Goal: Transaction & Acquisition: Purchase product/service

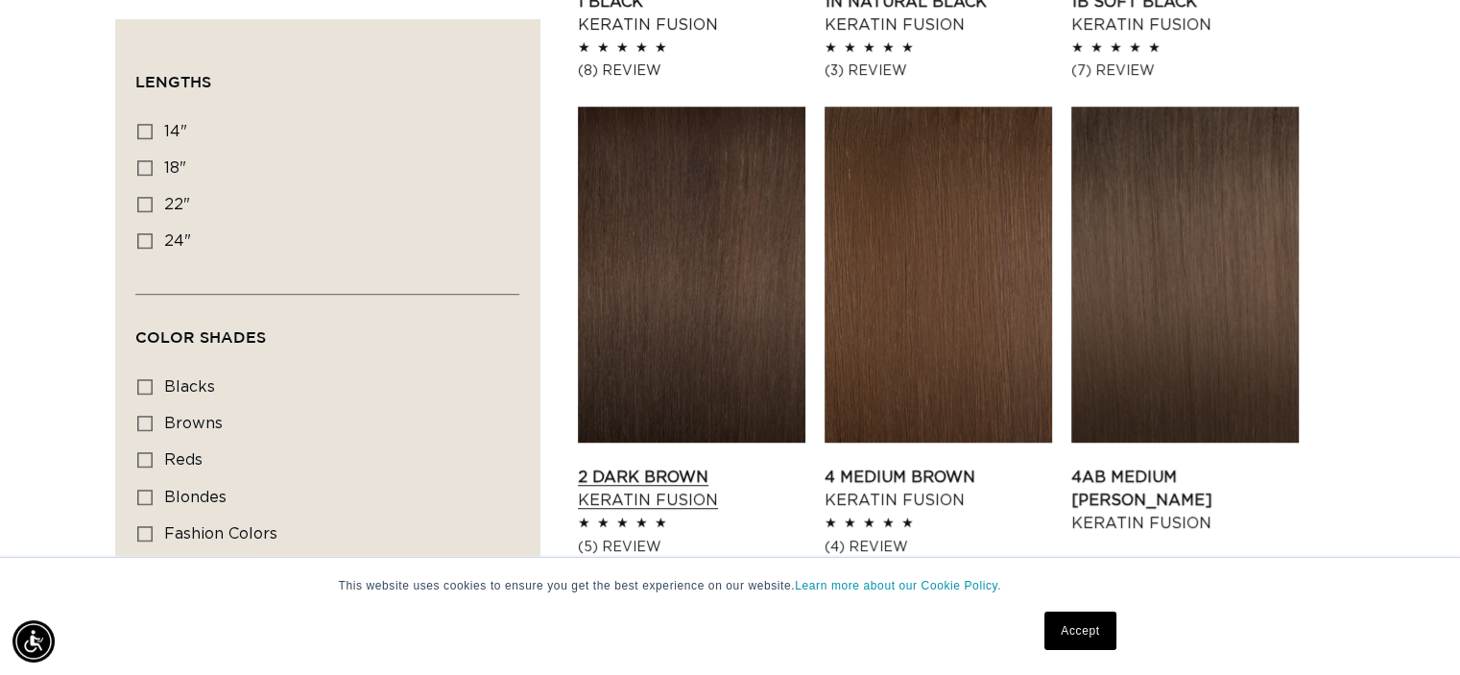
scroll to position [0, 1324]
click at [742, 466] on link "2 Dark Brown Keratin Fusion" at bounding box center [692, 489] width 228 height 46
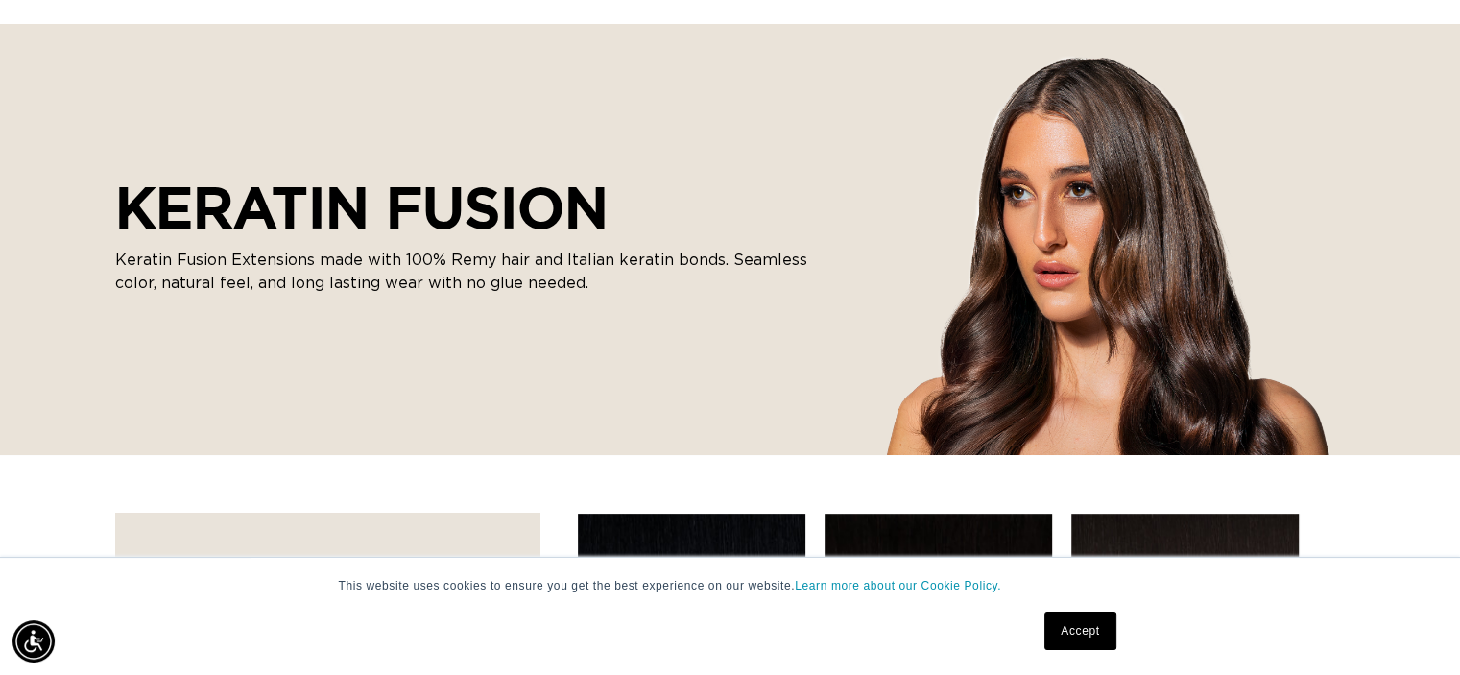
scroll to position [288, 0]
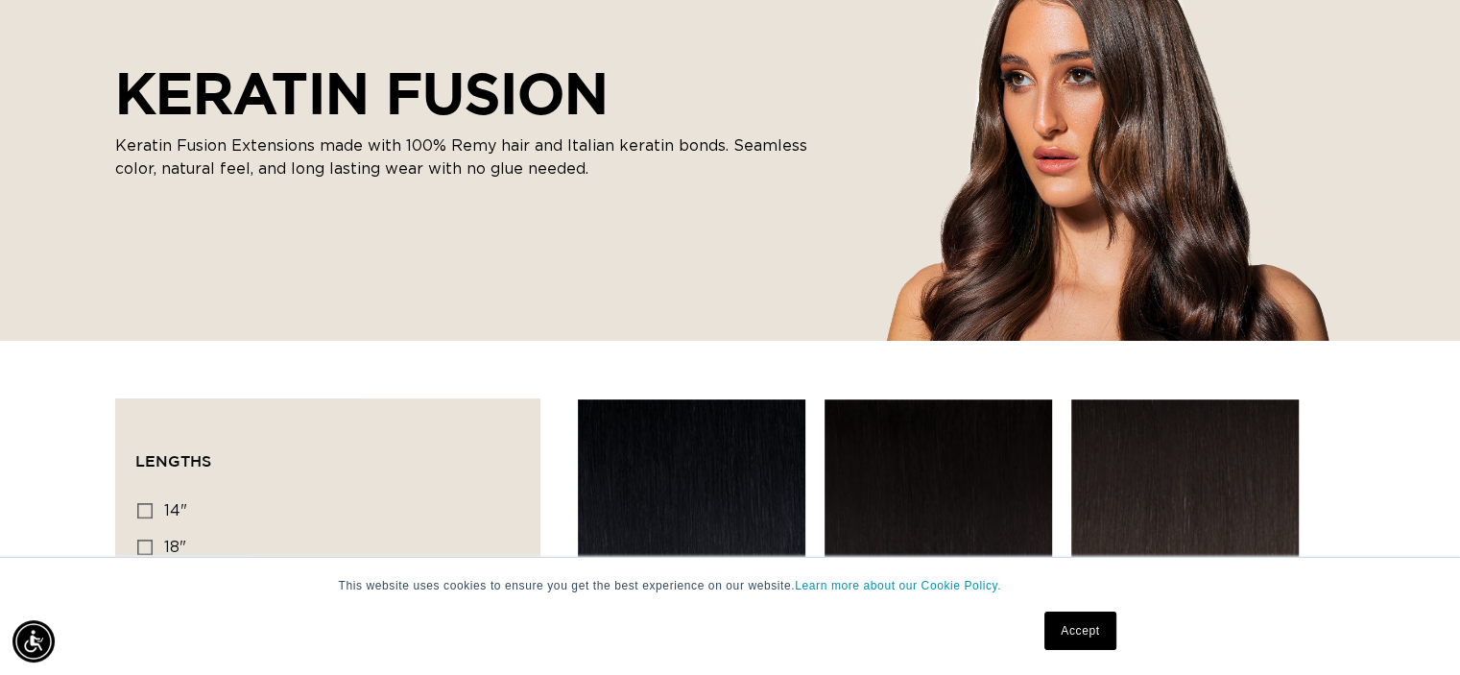
click at [1208, 262] on div "KERATIN FUSION Keratin Fusion Extensions made with 100% Remy hair and Italian k…" at bounding box center [730, 125] width 1460 height 432
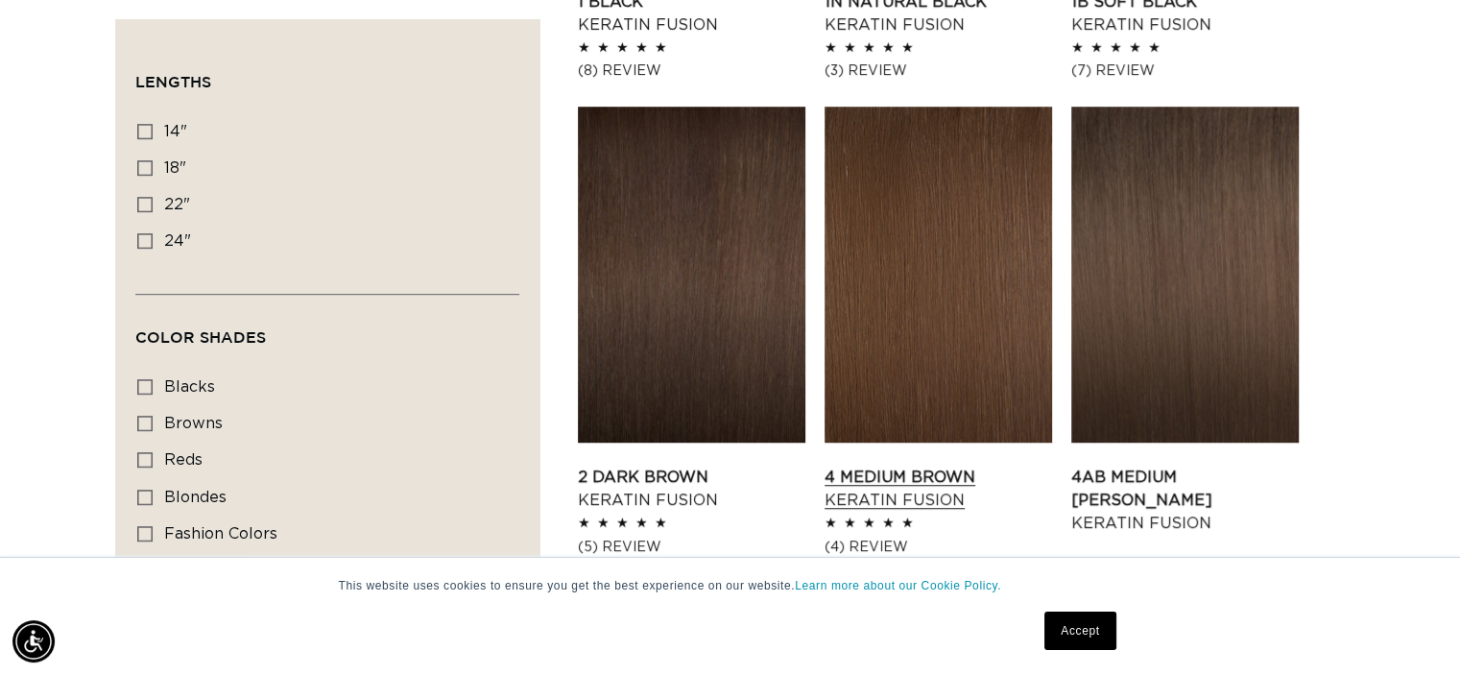
scroll to position [0, 0]
click at [637, 466] on link "2 Dark Brown Keratin Fusion" at bounding box center [692, 489] width 228 height 46
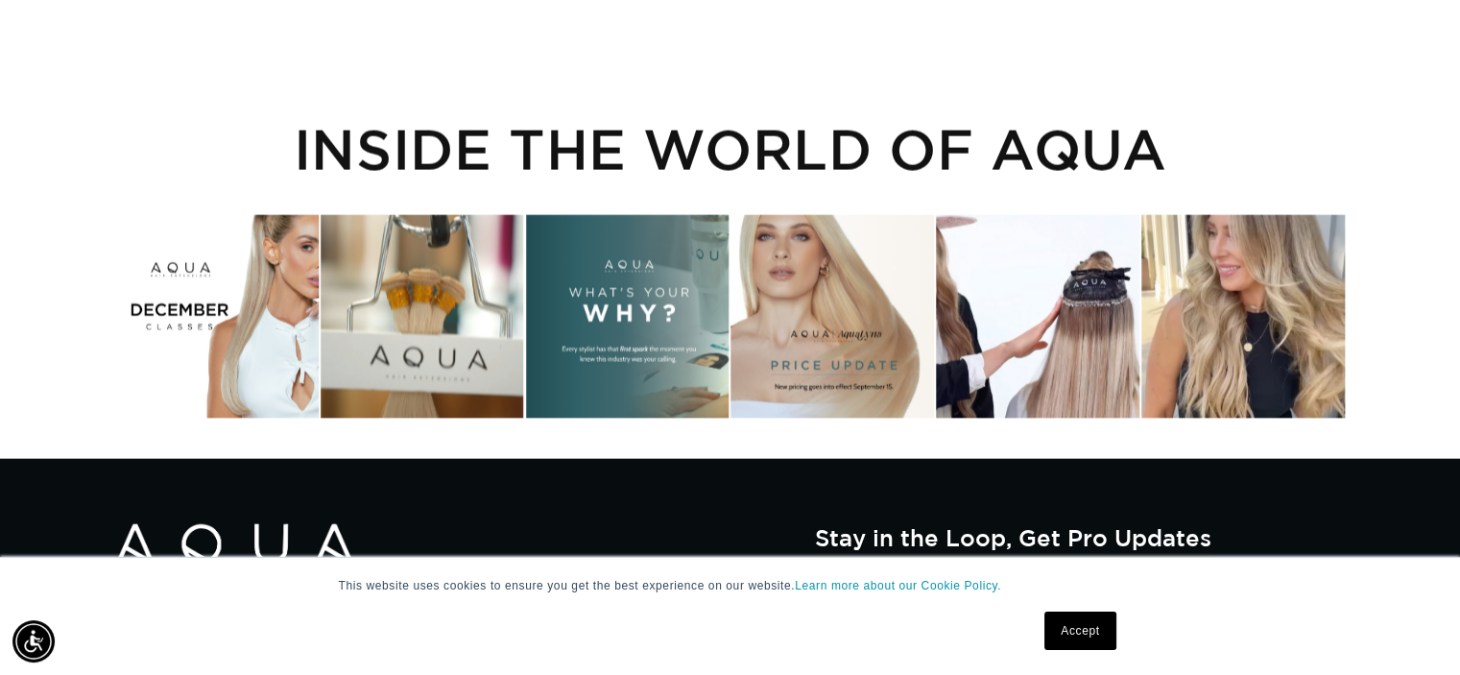
scroll to position [0, 1324]
click at [1046, 329] on div "Instagram post opens in a popup" at bounding box center [1038, 317] width 204 height 204
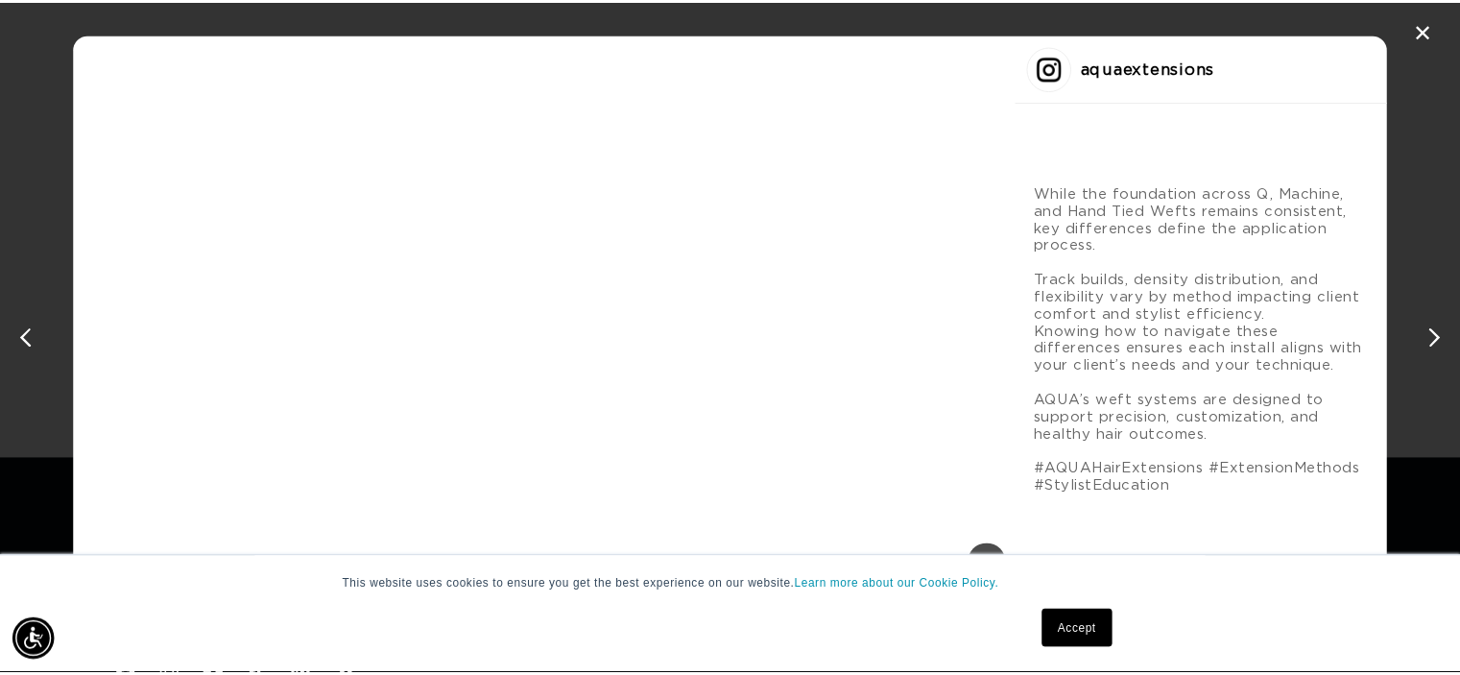
scroll to position [0, 2677]
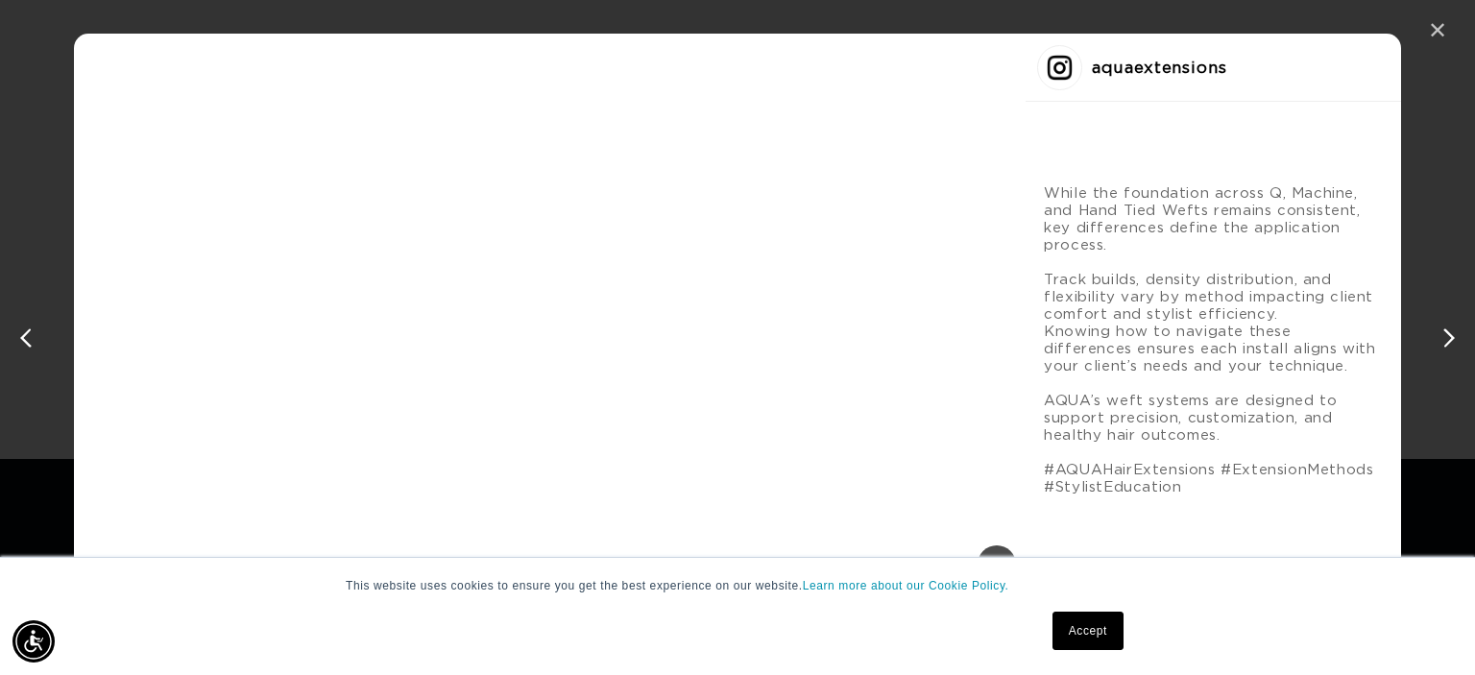
click at [1431, 30] on div "✕" at bounding box center [1437, 30] width 29 height 29
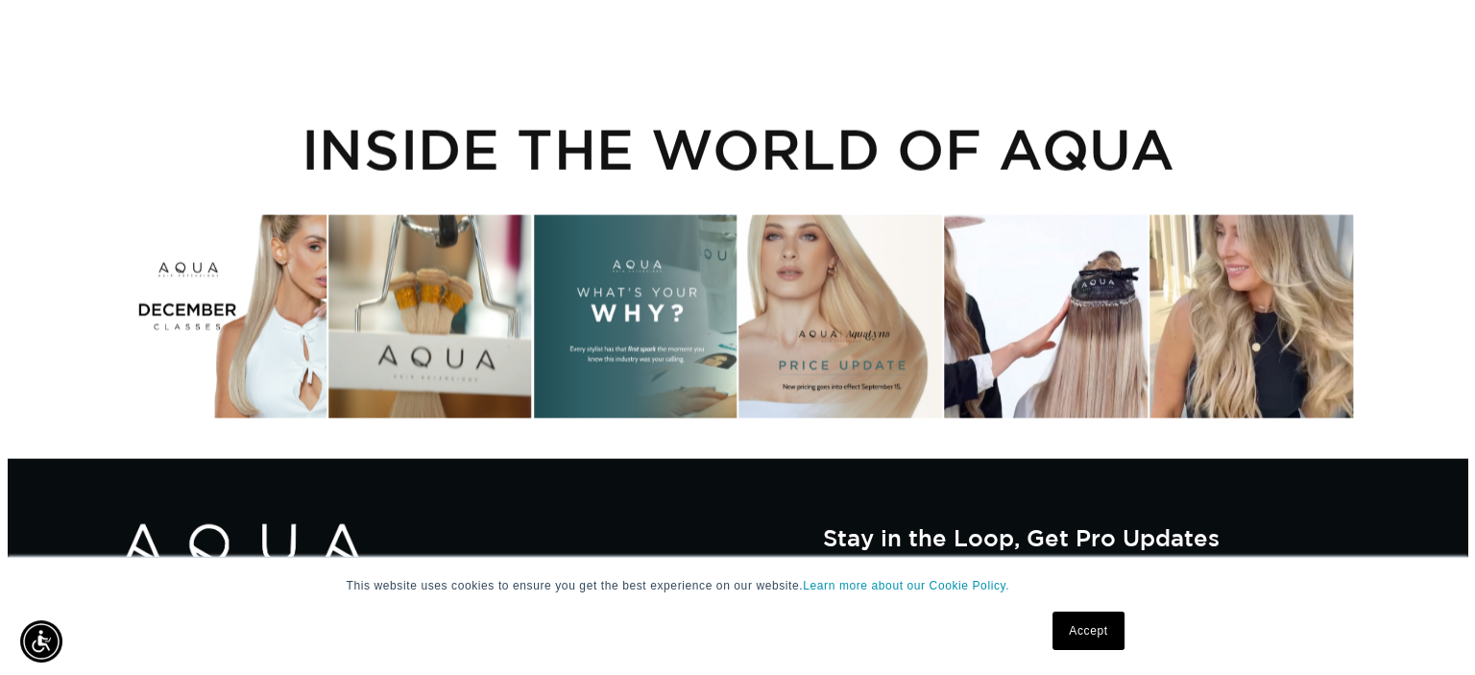
scroll to position [0, 0]
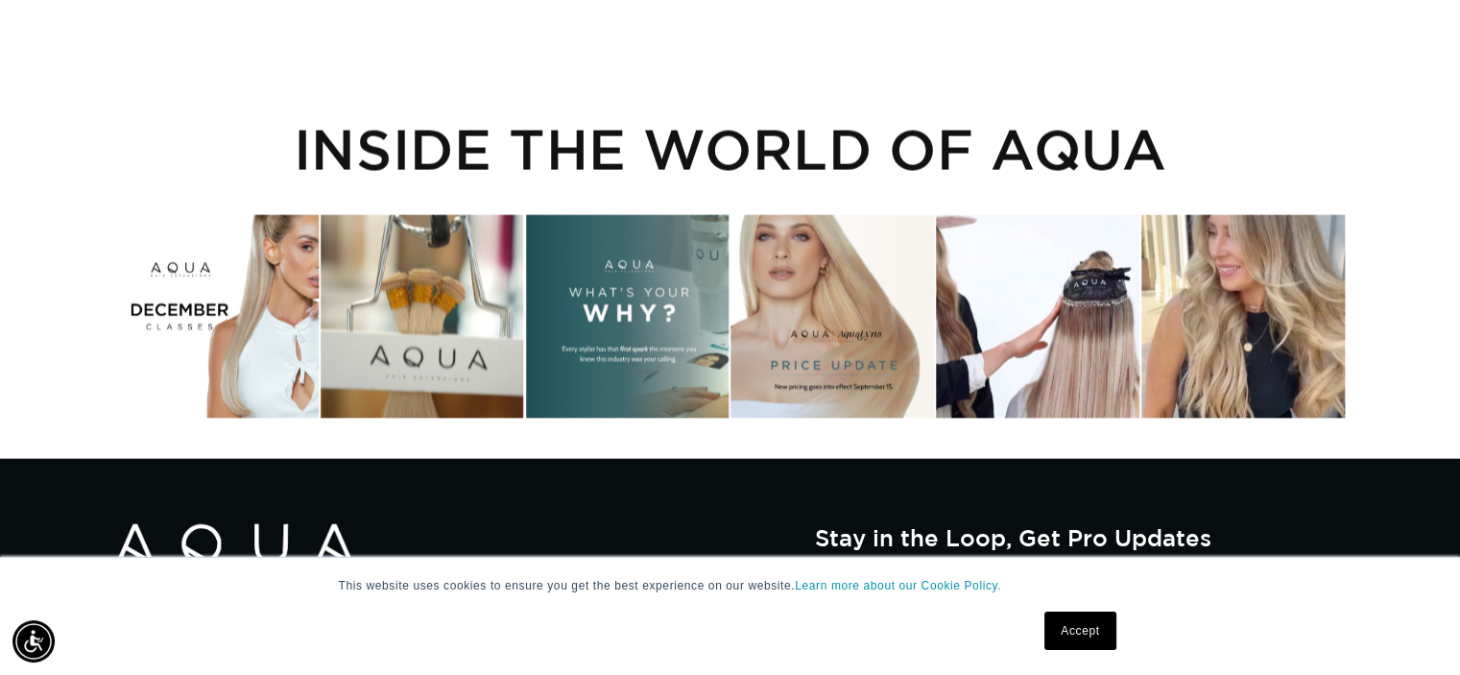
click at [1296, 226] on div "Instagram post opens in a popup" at bounding box center [1244, 317] width 204 height 204
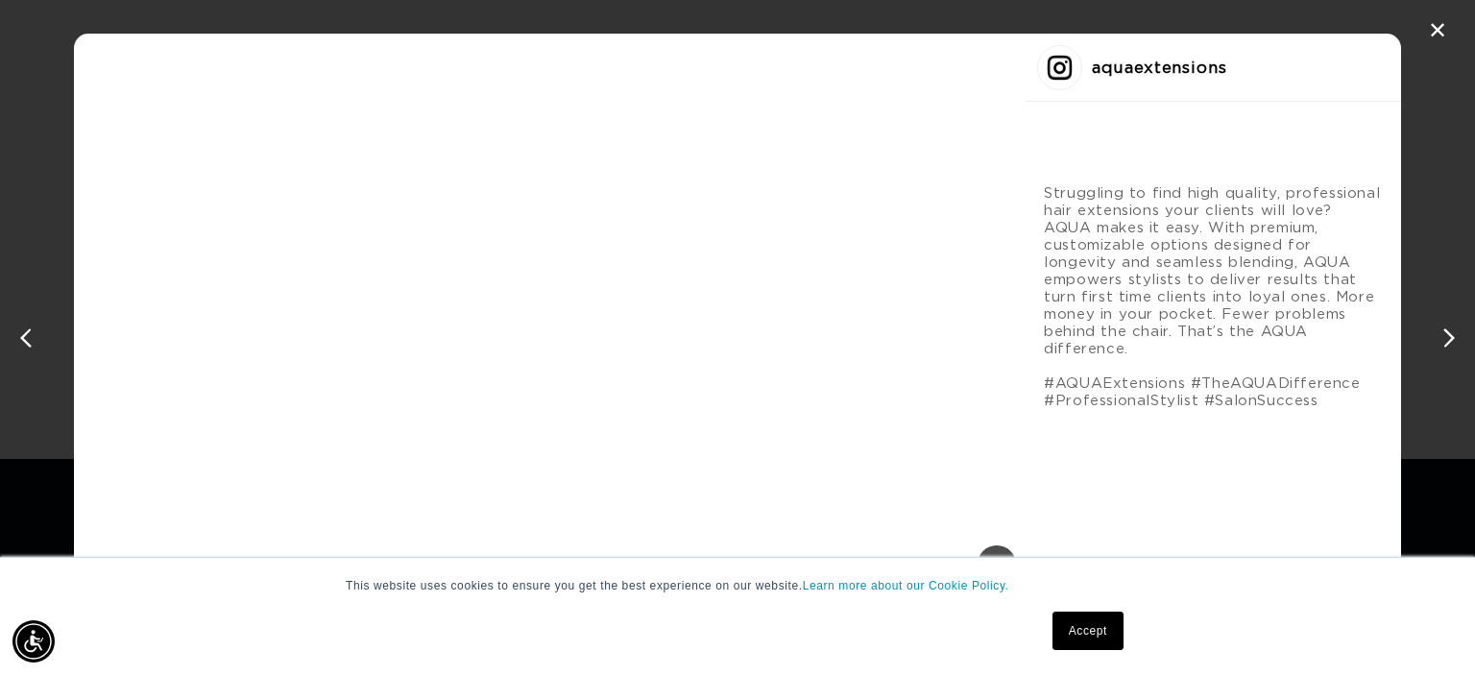
click at [1094, 636] on link "Accept" at bounding box center [1087, 631] width 71 height 38
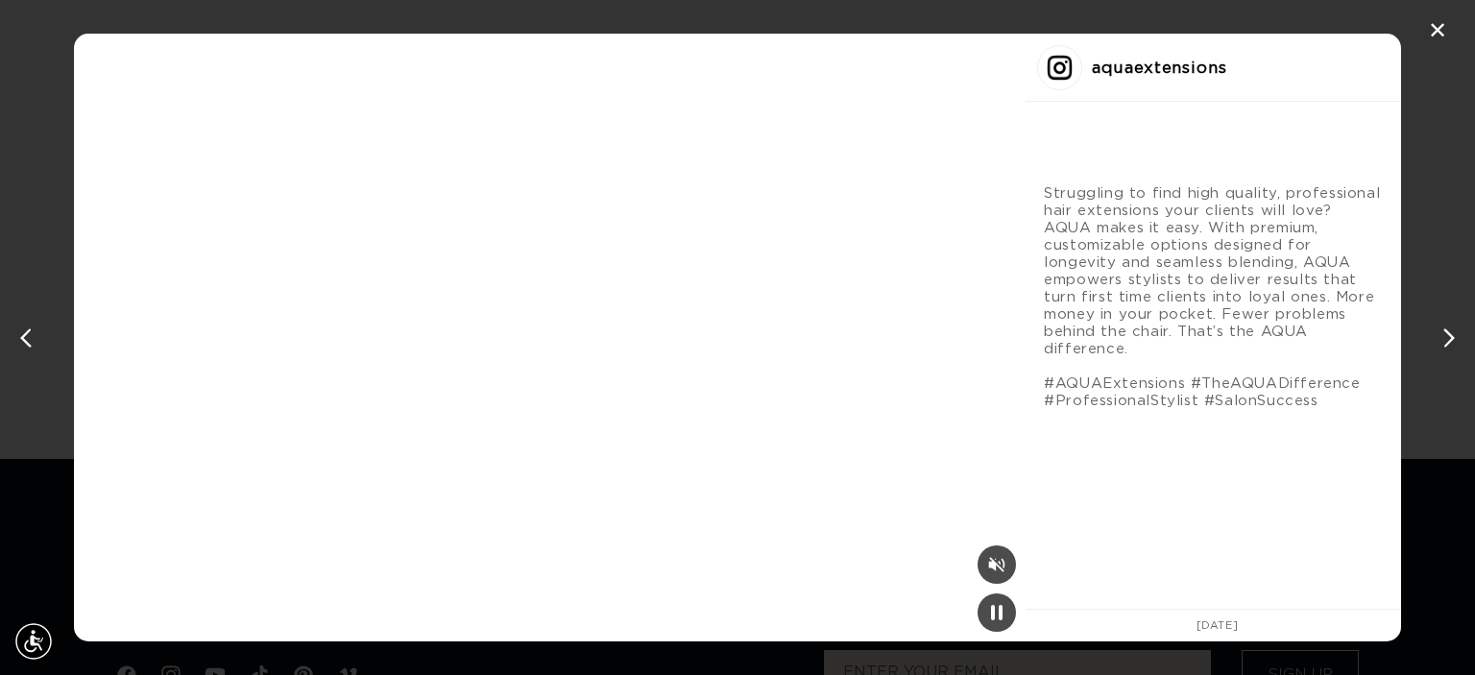
scroll to position [0, 2677]
click at [977, 554] on div "Mute" at bounding box center [996, 564] width 38 height 38
click at [1435, 36] on div "✕" at bounding box center [1437, 30] width 29 height 29
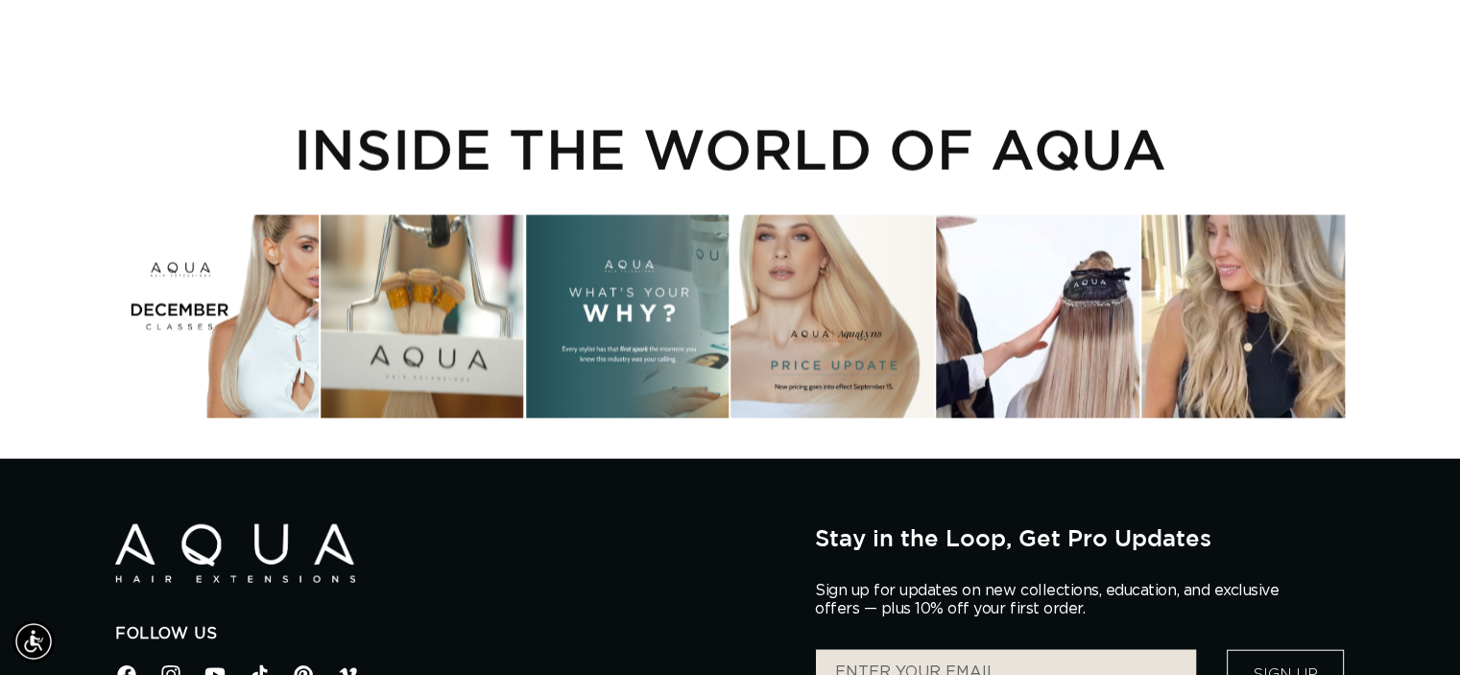
click at [801, 343] on div "Instagram post opens in a popup" at bounding box center [834, 317] width 204 height 204
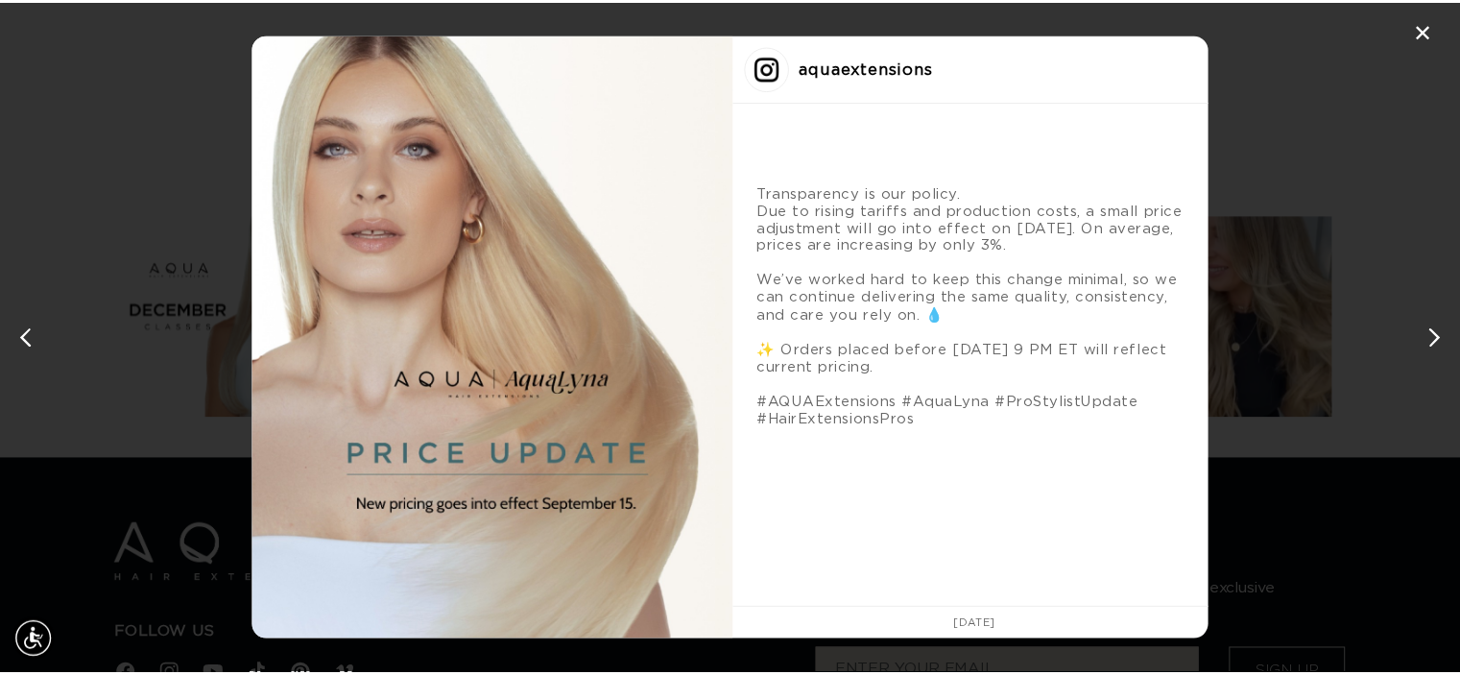
scroll to position [0, 1338]
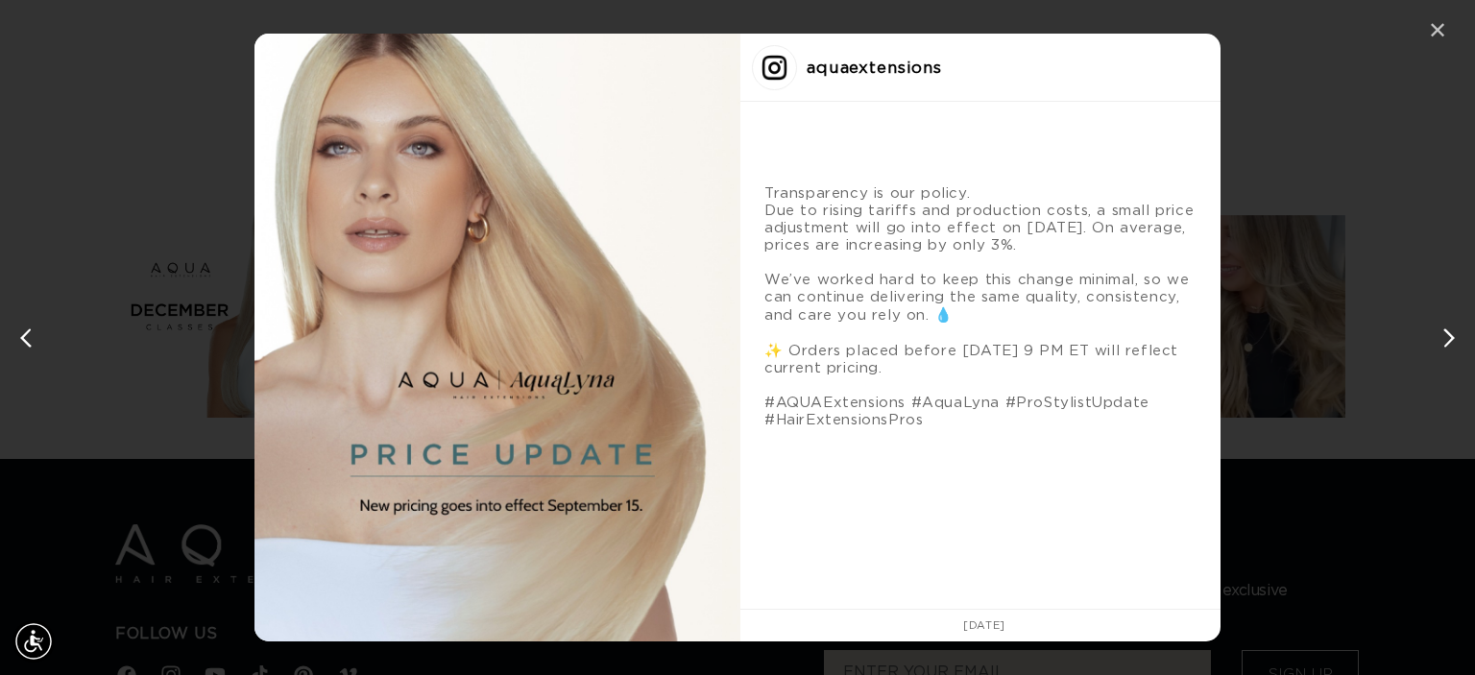
click at [1437, 34] on div "✕" at bounding box center [1437, 30] width 29 height 29
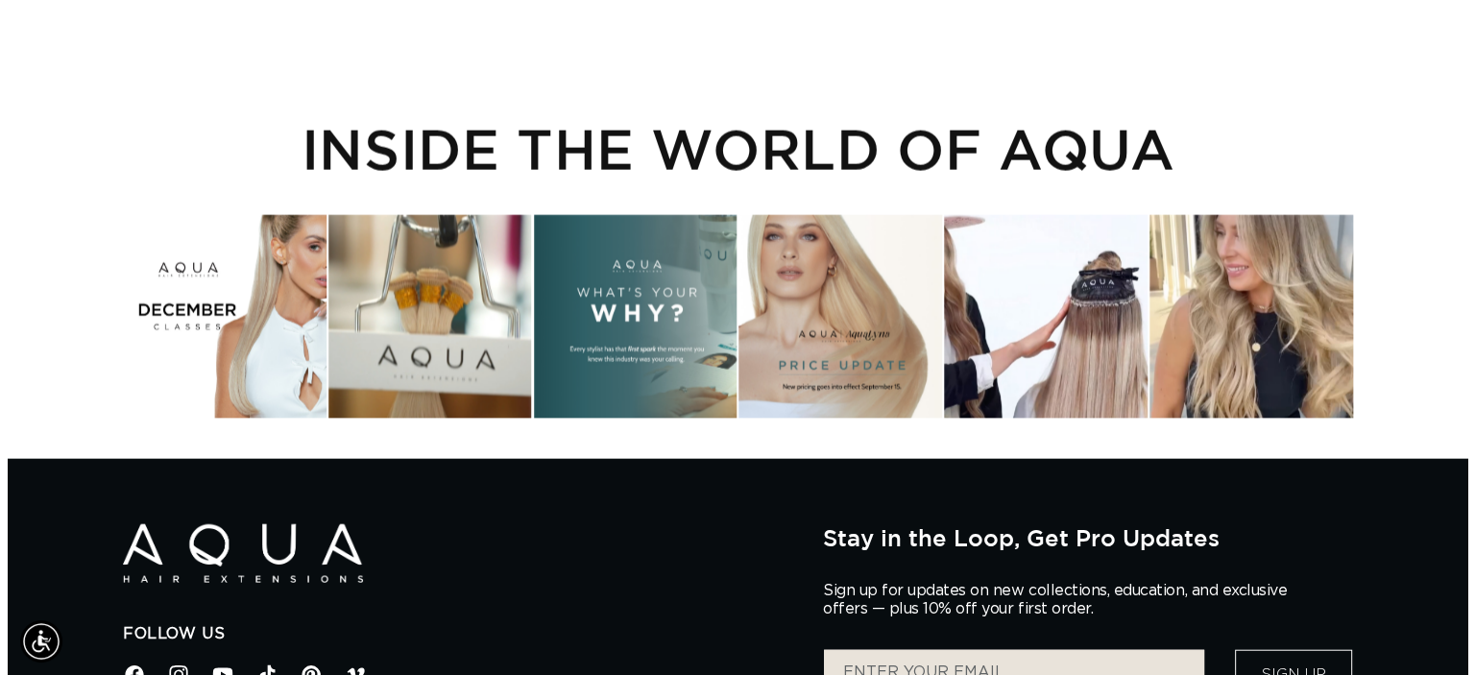
scroll to position [0, 2647]
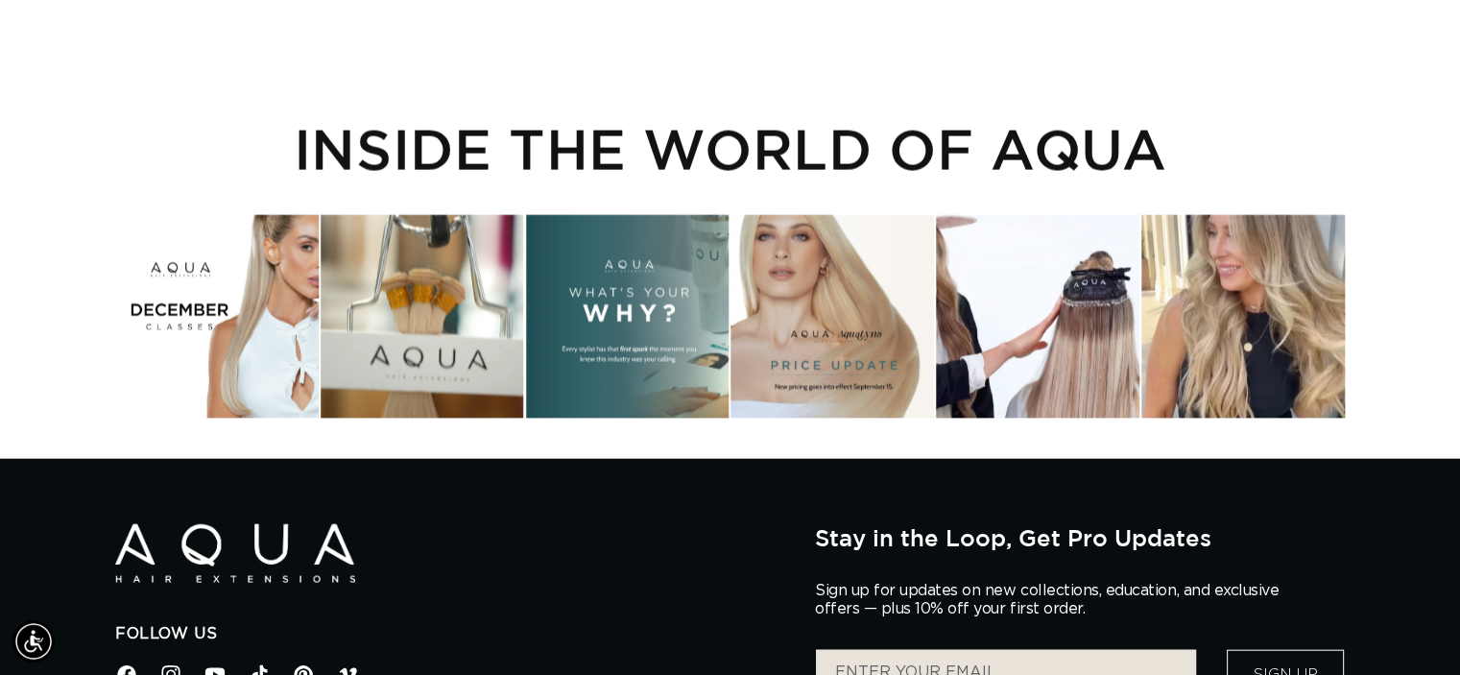
click at [296, 265] on div "Instagram post opens in a popup" at bounding box center [217, 317] width 204 height 204
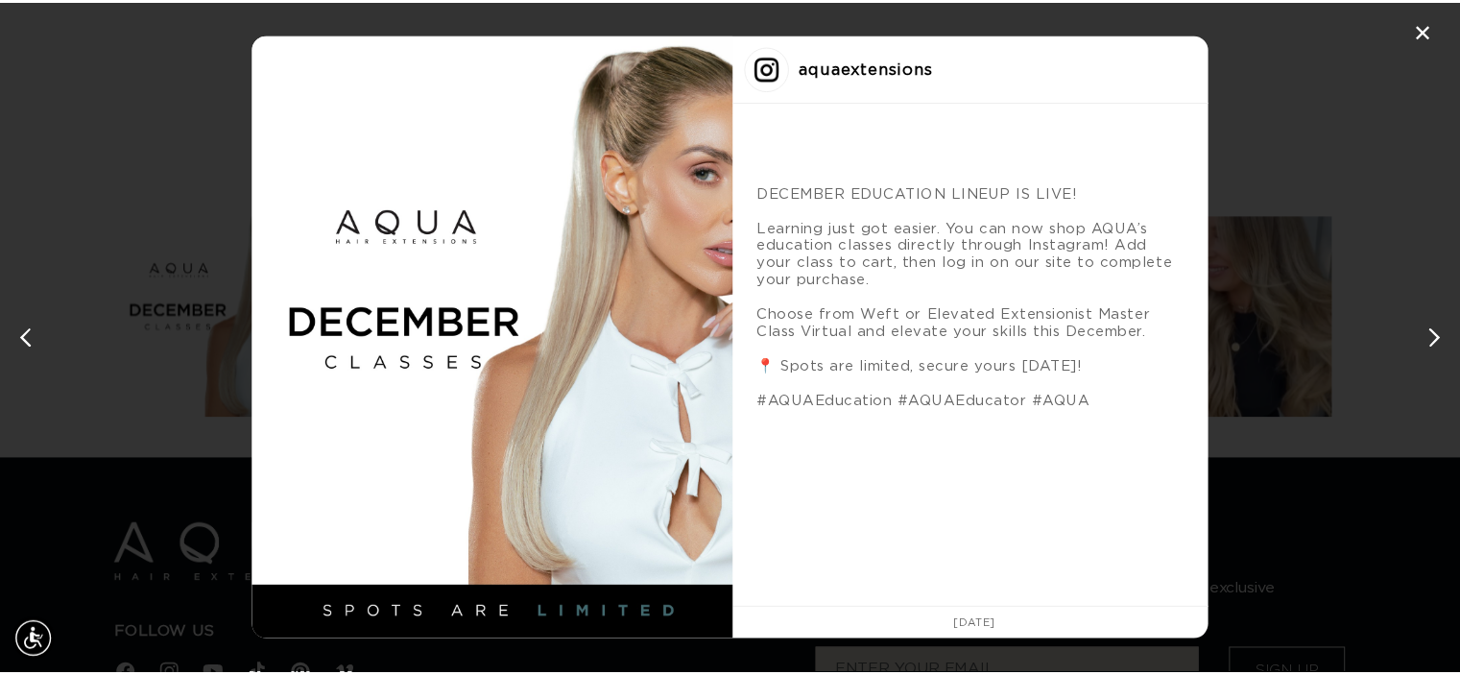
scroll to position [0, 0]
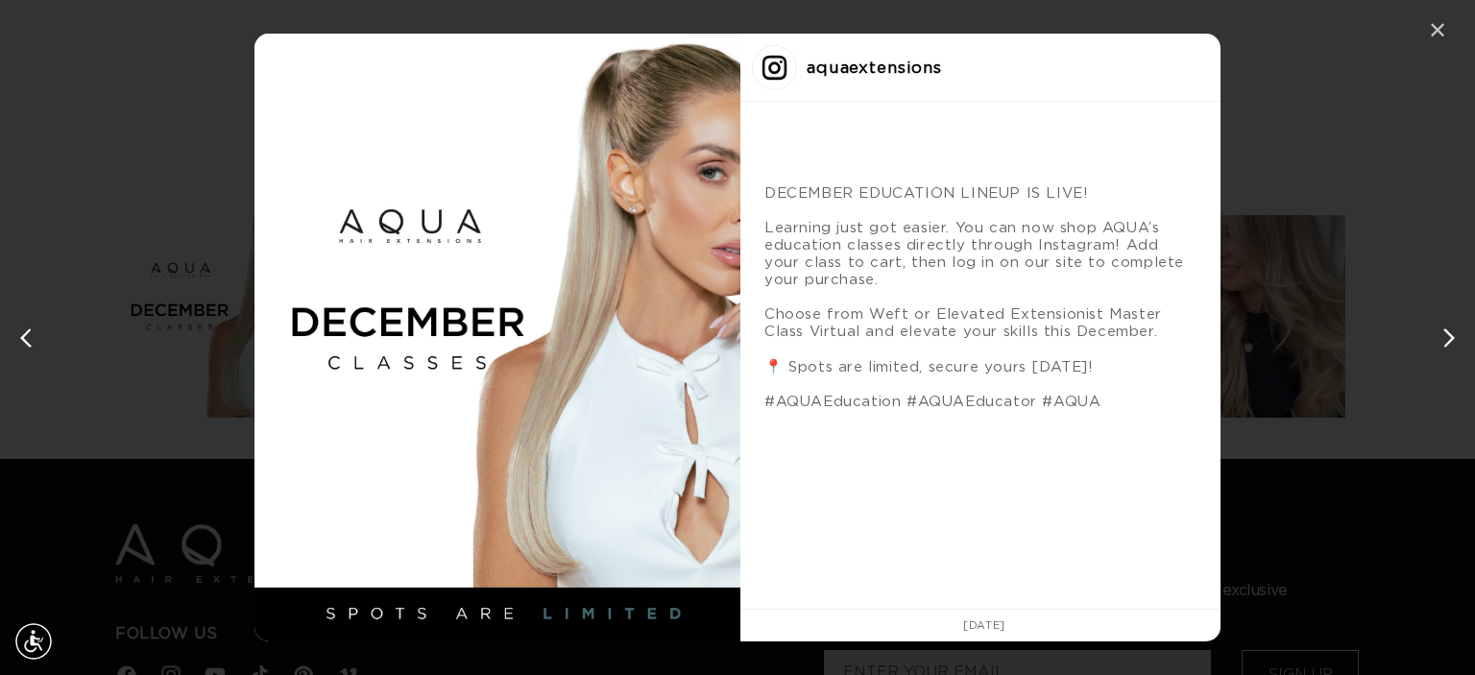
click at [1440, 34] on div "✕" at bounding box center [1437, 30] width 29 height 29
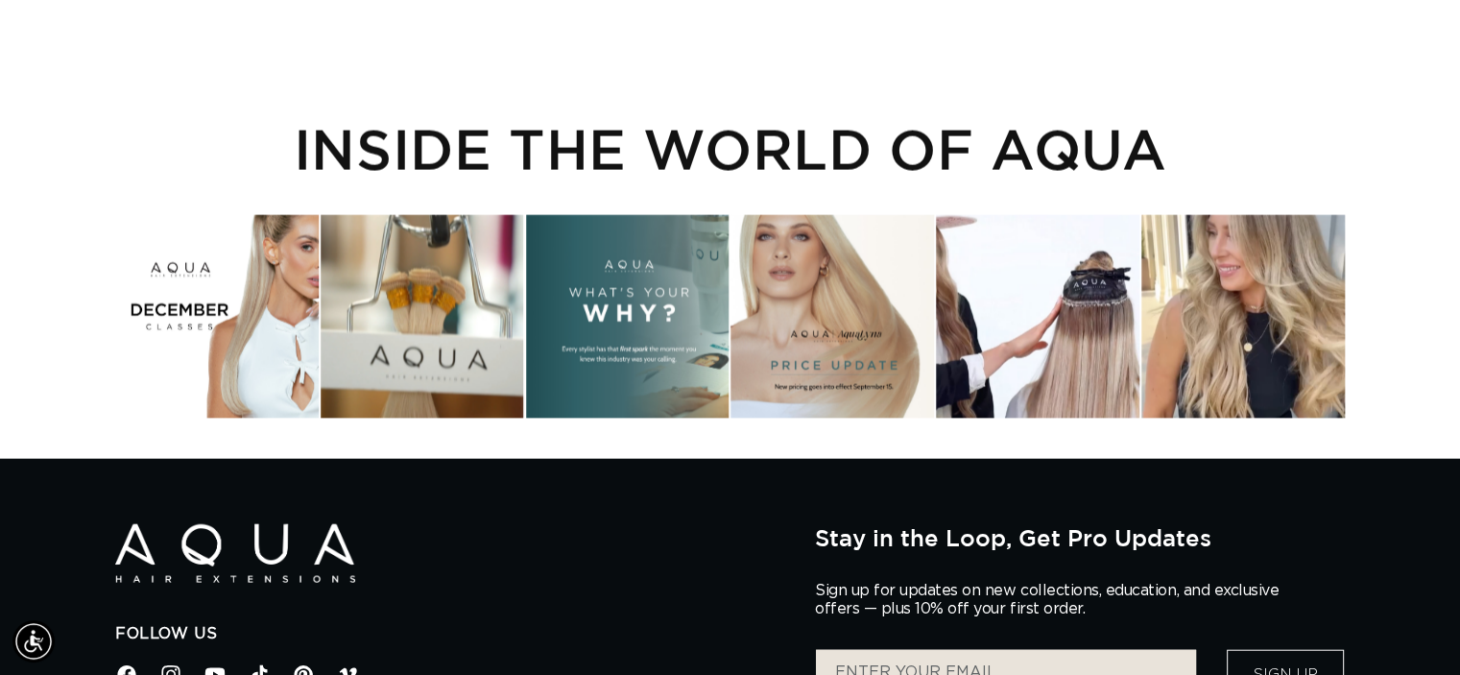
scroll to position [0, 1324]
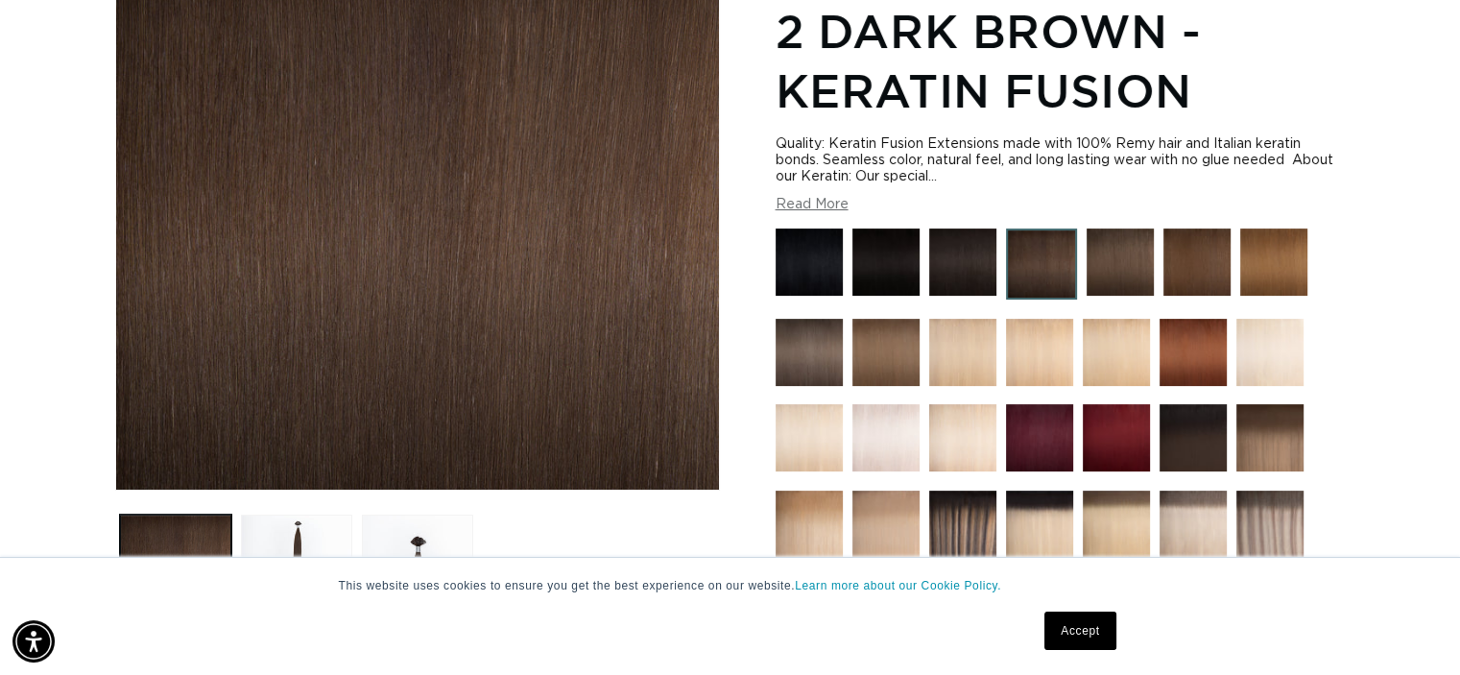
scroll to position [0, 1324]
click at [1037, 264] on img at bounding box center [1041, 263] width 71 height 71
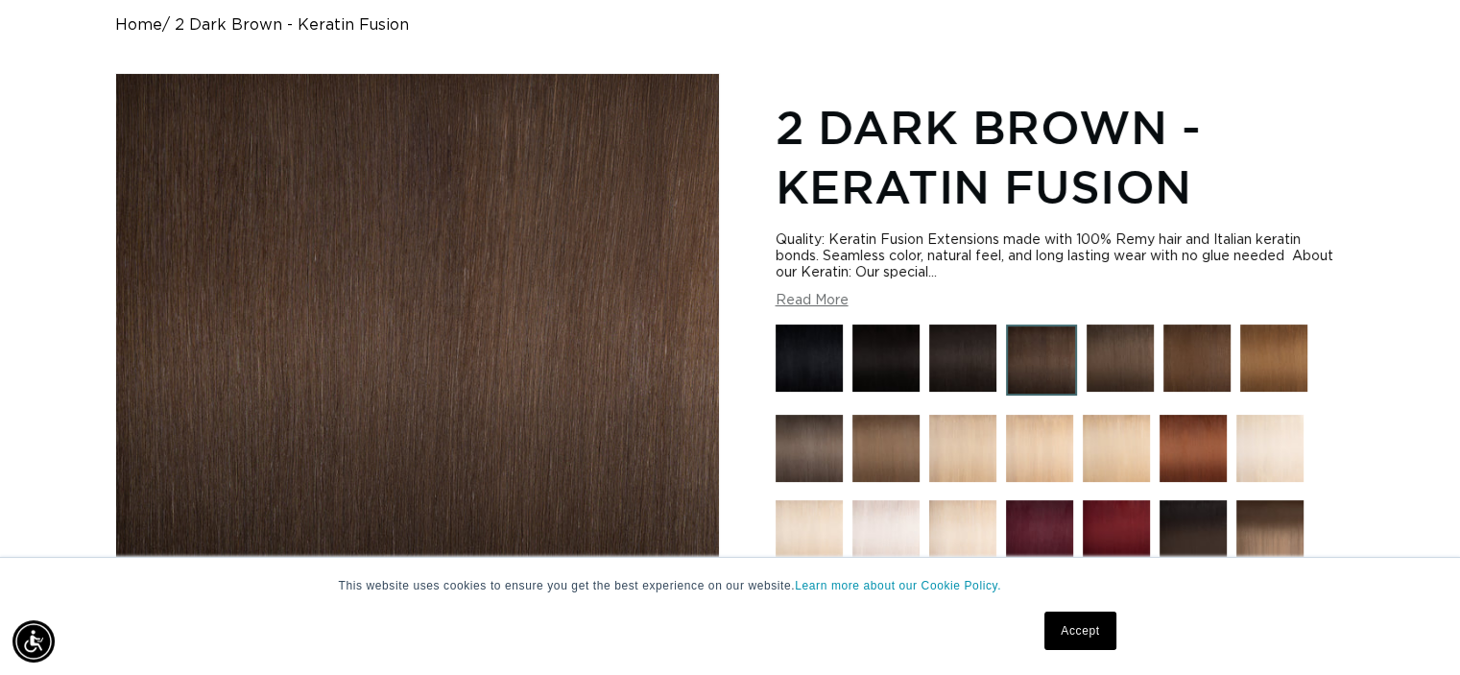
scroll to position [0, 1324]
click at [1042, 356] on img at bounding box center [1041, 360] width 71 height 71
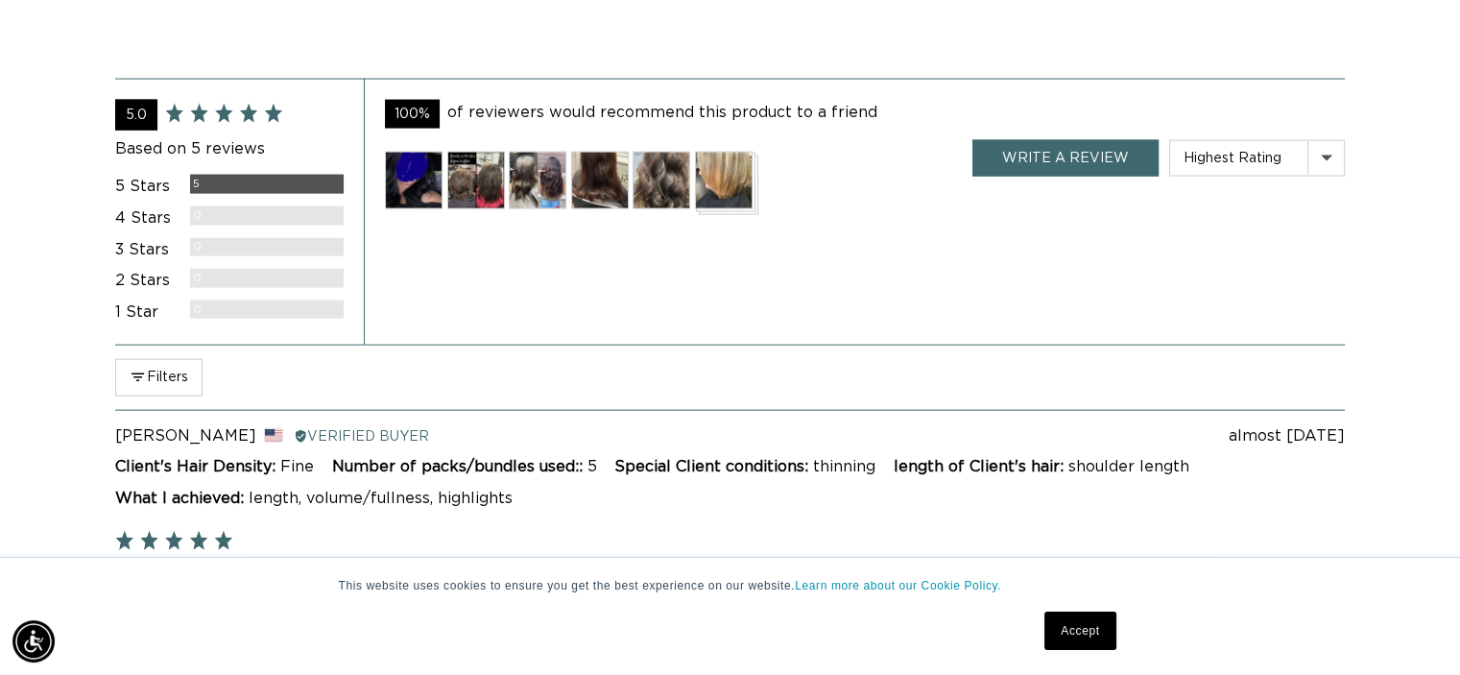
click at [580, 183] on img at bounding box center [600, 181] width 58 height 58
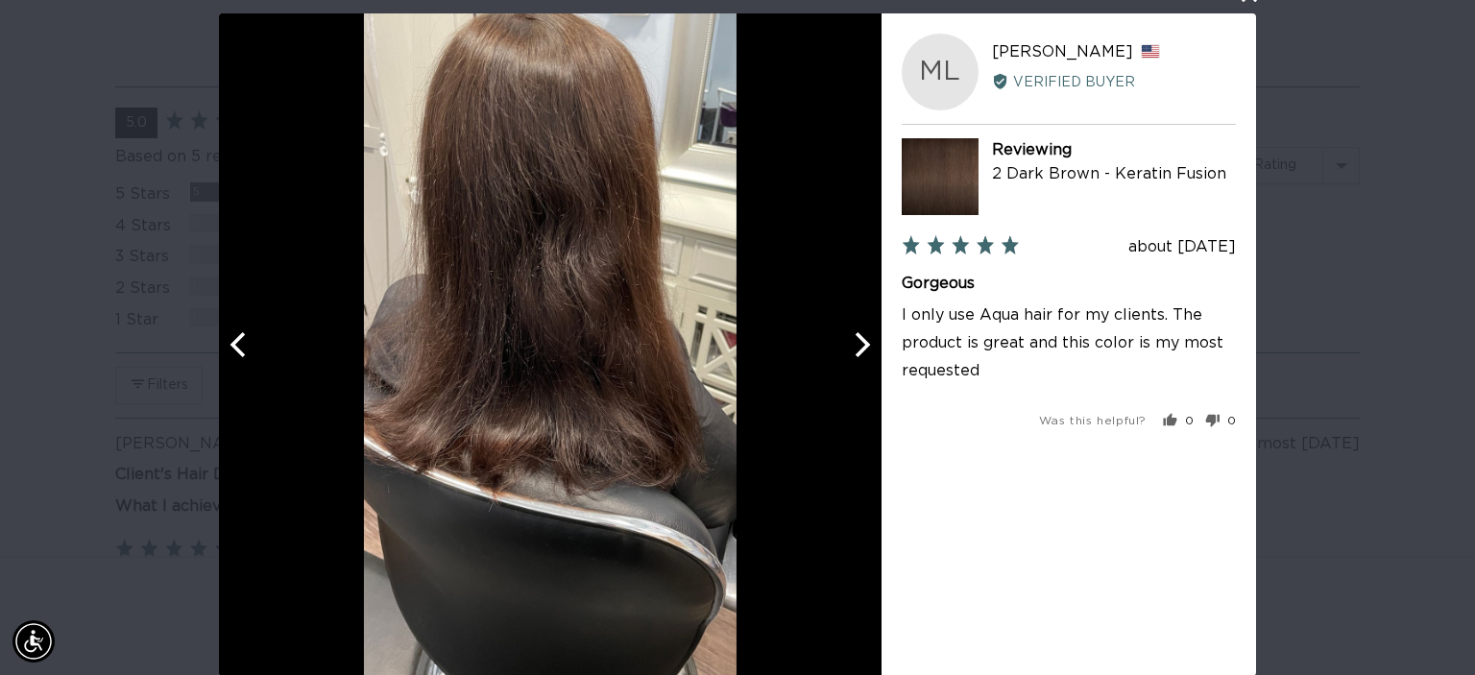
click at [855, 337] on icon "Next" at bounding box center [862, 344] width 15 height 25
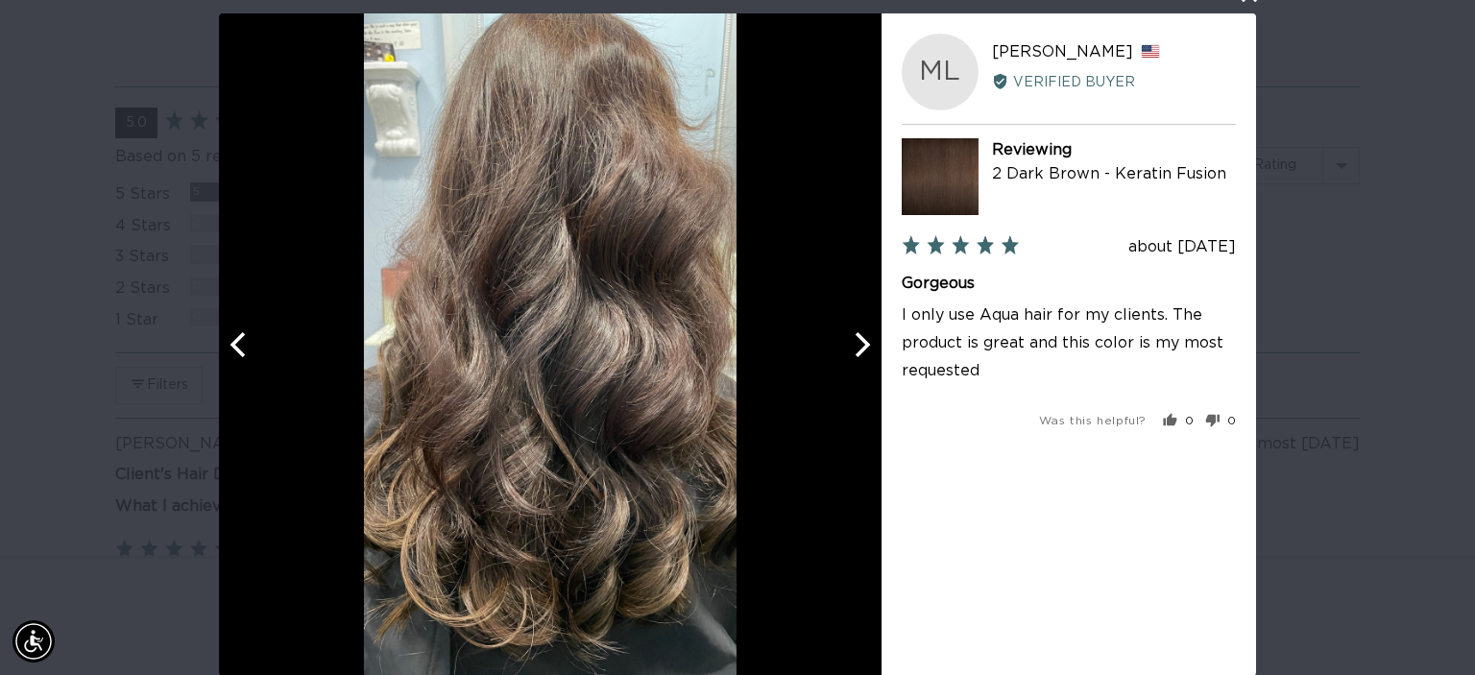
click at [855, 337] on icon "Next" at bounding box center [862, 344] width 15 height 25
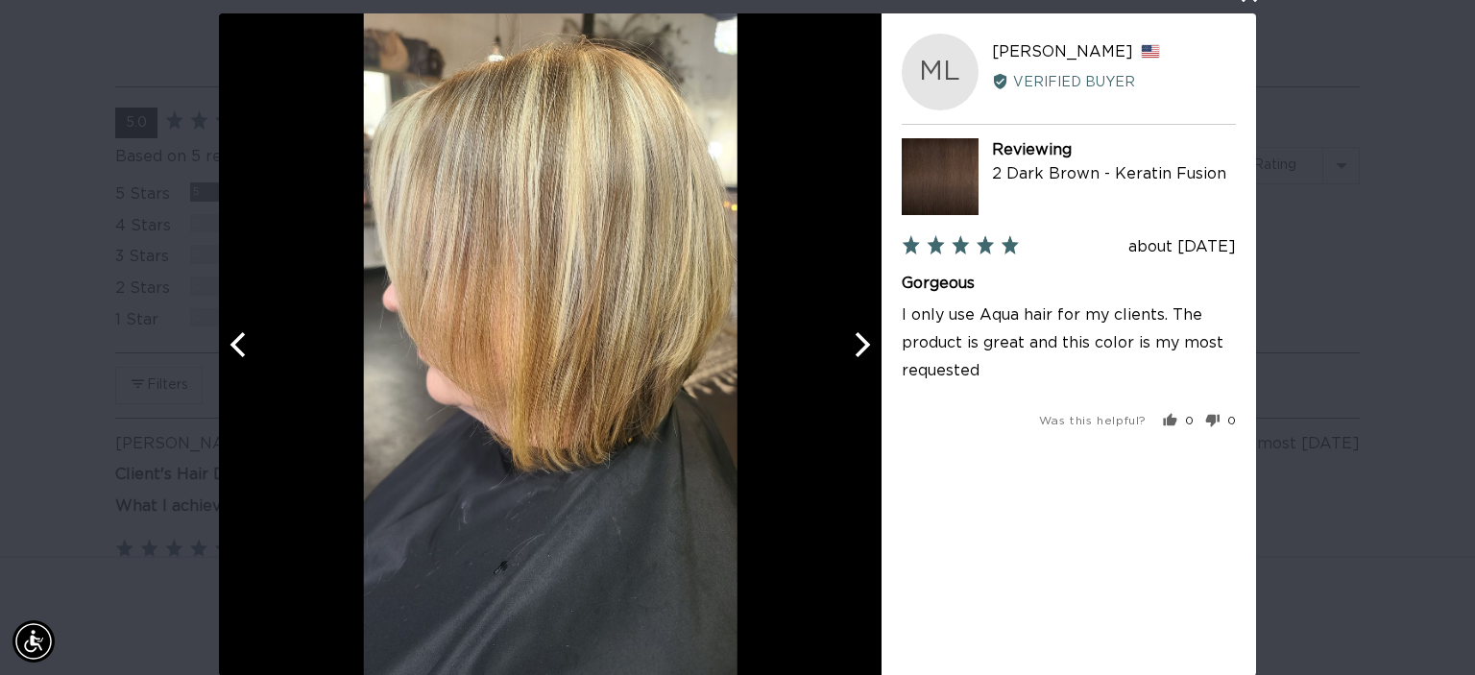
click at [855, 337] on icon "Next" at bounding box center [862, 344] width 15 height 25
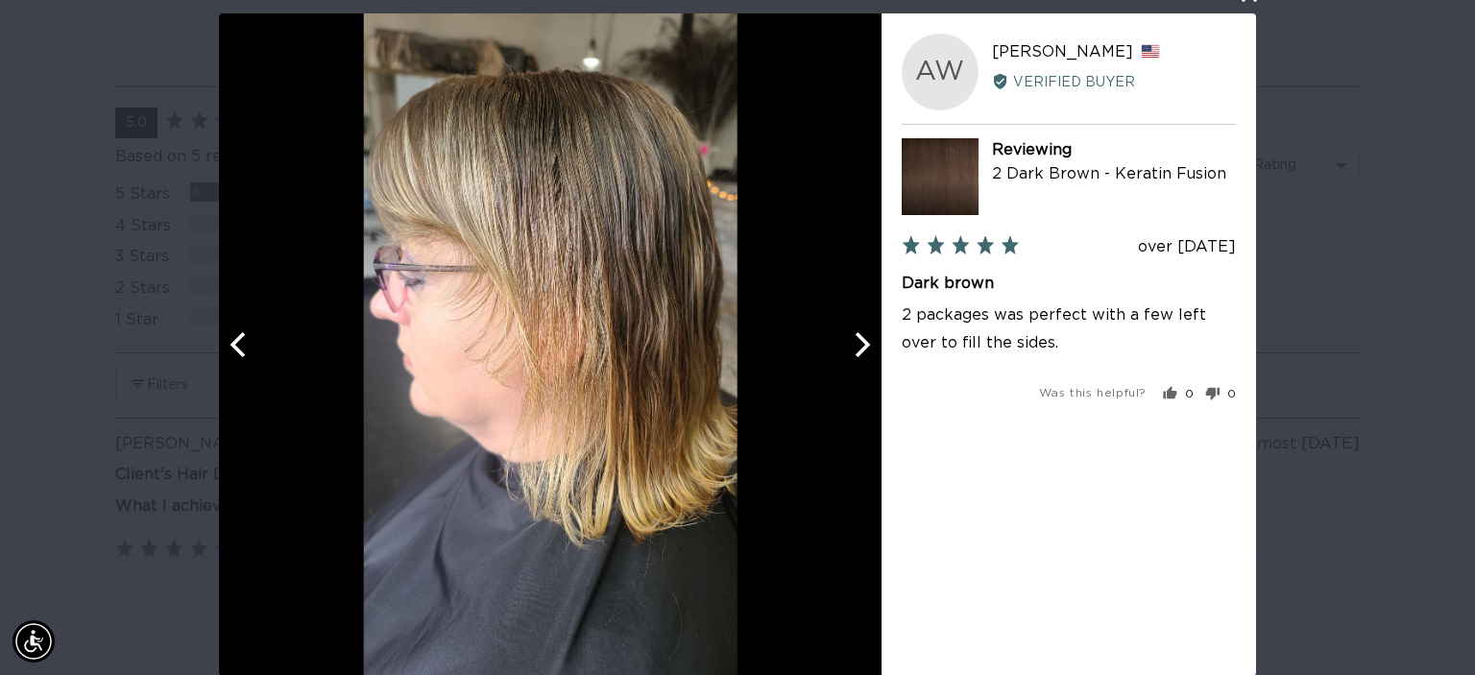
click at [855, 337] on icon "Next" at bounding box center [862, 344] width 15 height 25
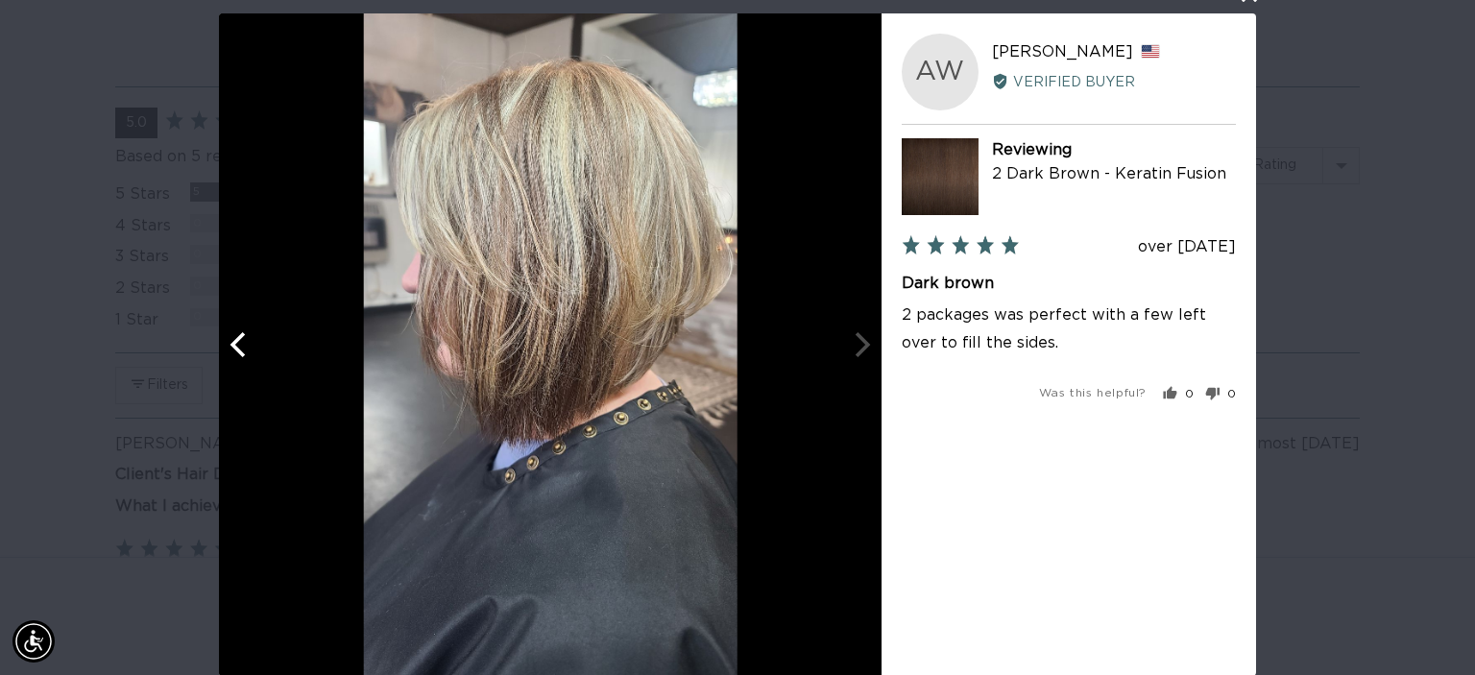
click at [853, 337] on div at bounding box center [550, 344] width 662 height 662
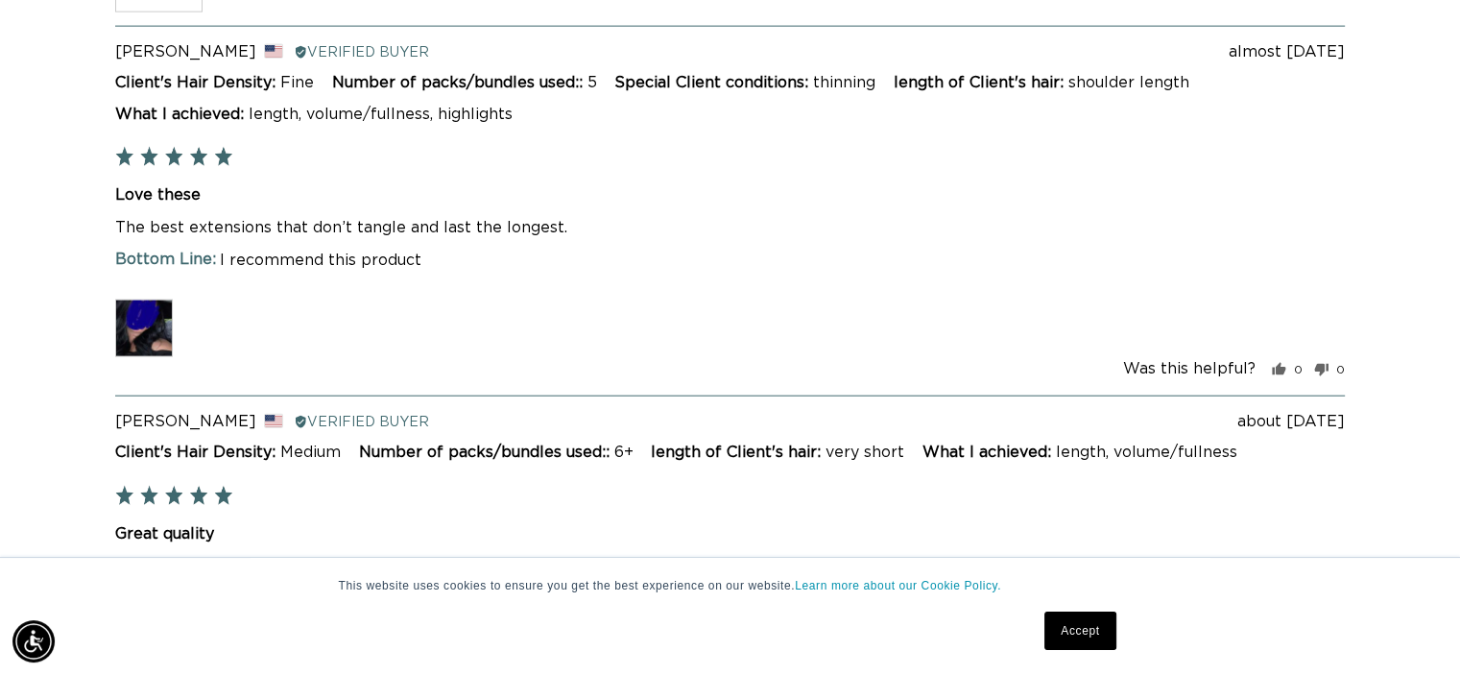
click at [123, 323] on img at bounding box center [144, 329] width 58 height 58
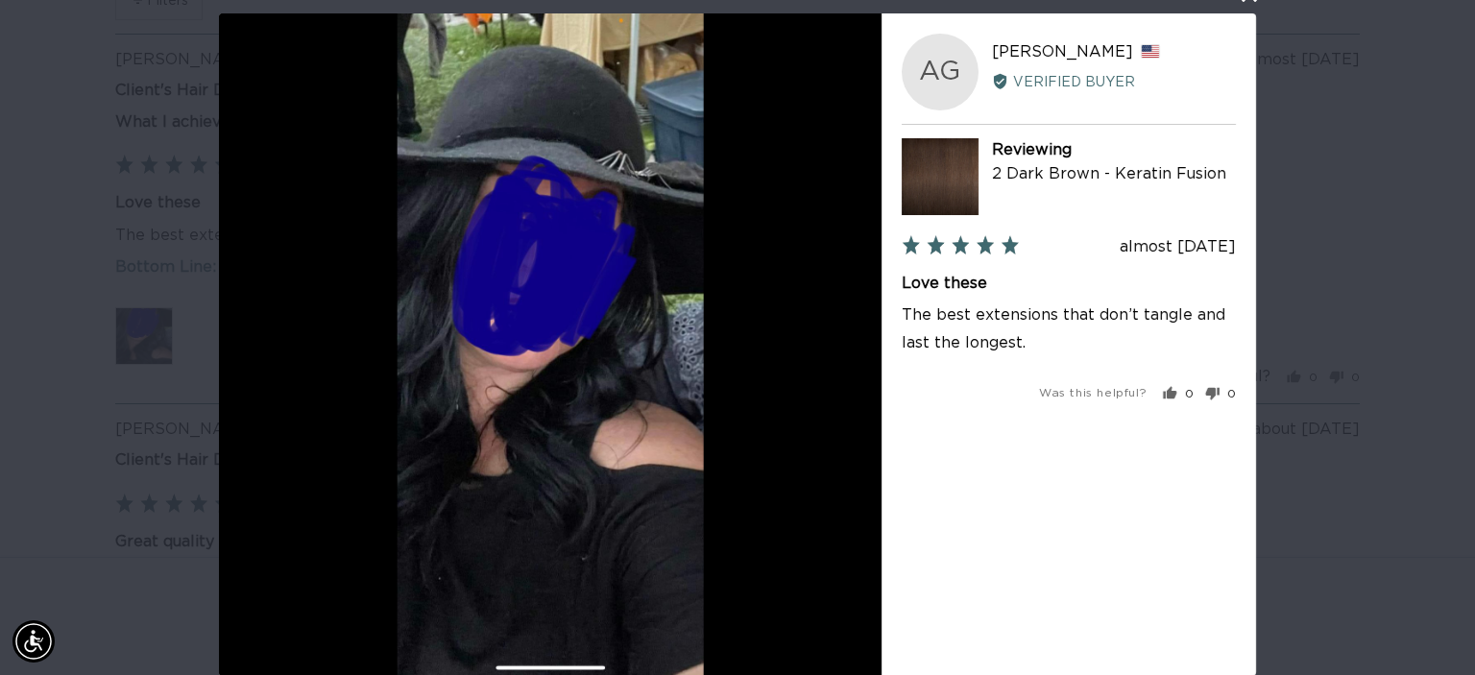
scroll to position [0, 2677]
